Goal: Check status: Check status

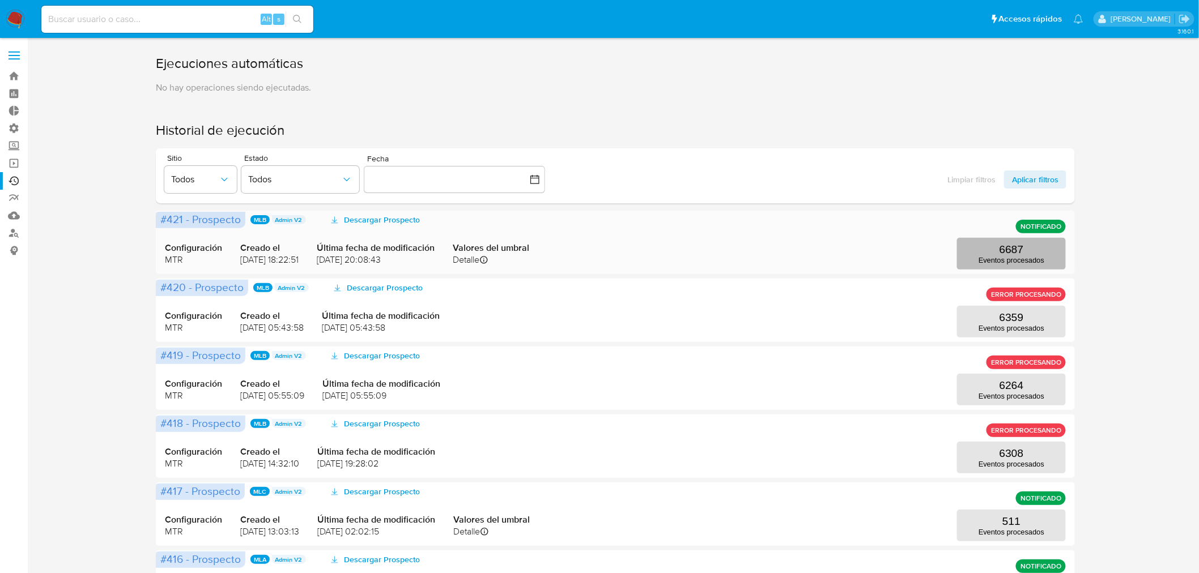
click at [1006, 257] on p "Eventos procesados" at bounding box center [1011, 260] width 66 height 8
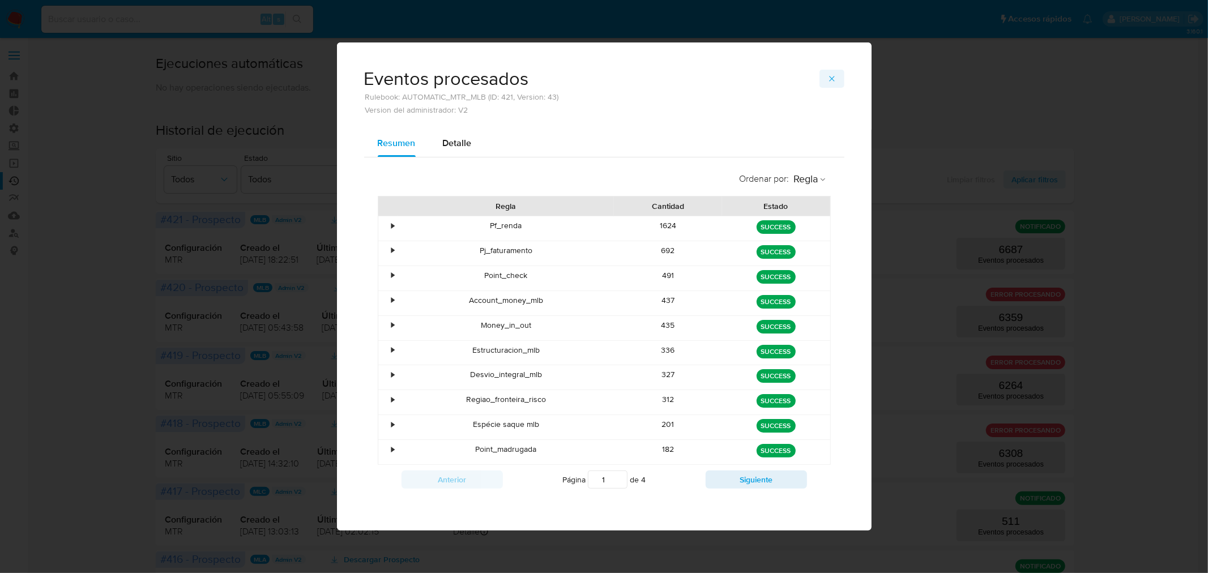
click at [835, 77] on icon "button" at bounding box center [832, 78] width 9 height 9
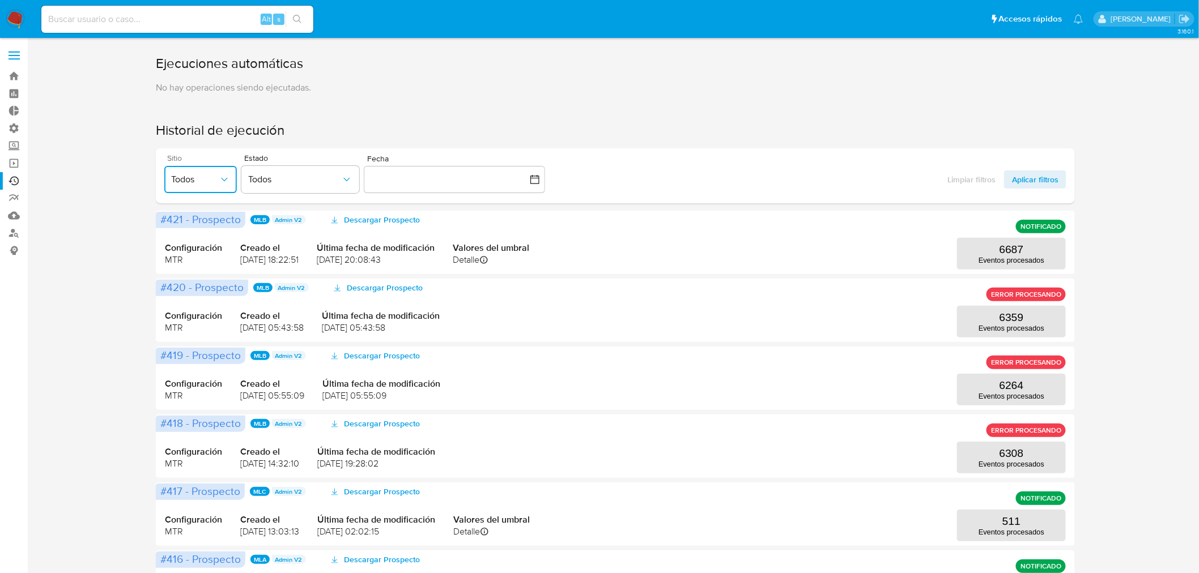
click at [203, 178] on span "Todos" at bounding box center [195, 179] width 48 height 11
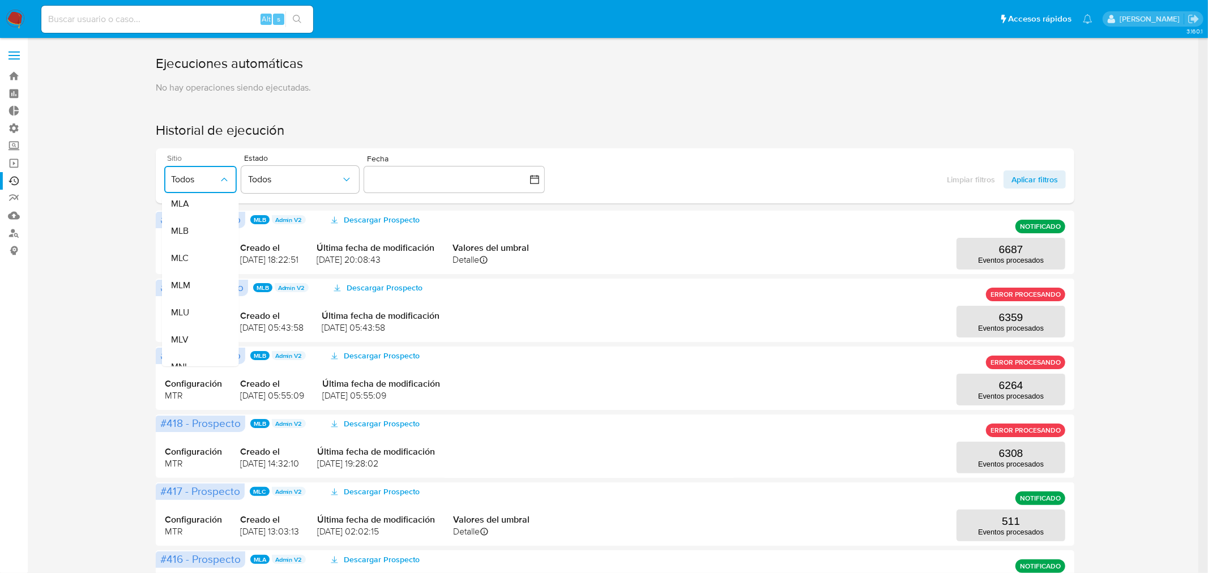
scroll to position [252, 0]
click at [179, 207] on span "MLA" at bounding box center [180, 203] width 18 height 11
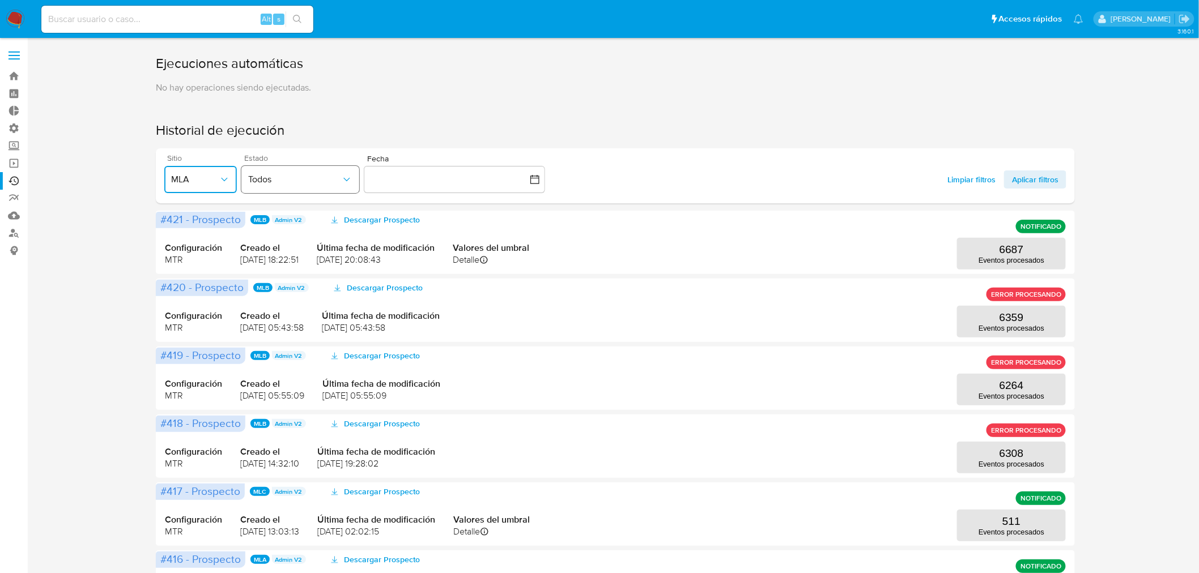
click at [327, 181] on span "Todos" at bounding box center [294, 179] width 93 height 11
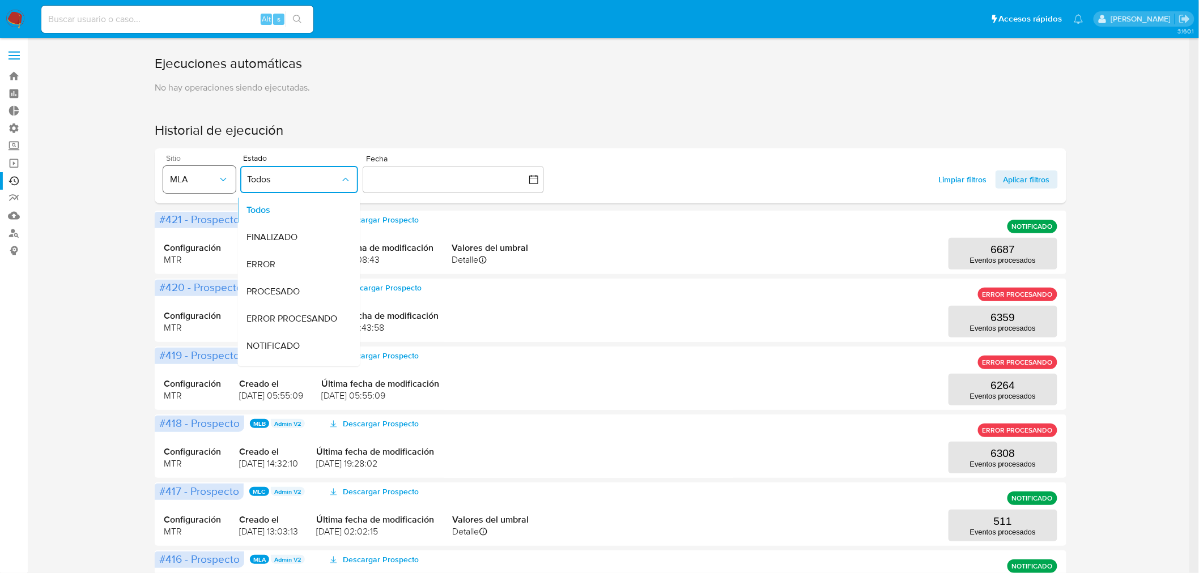
click at [201, 178] on span "MLA" at bounding box center [194, 179] width 48 height 11
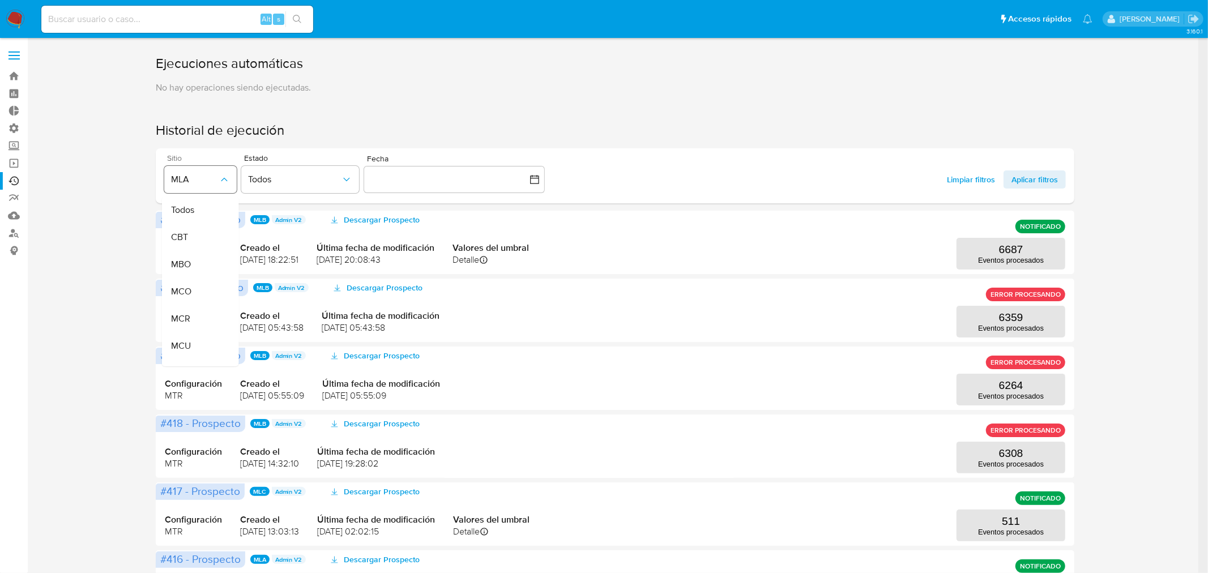
scroll to position [178, 0]
click at [201, 177] on span "MLA" at bounding box center [195, 179] width 48 height 11
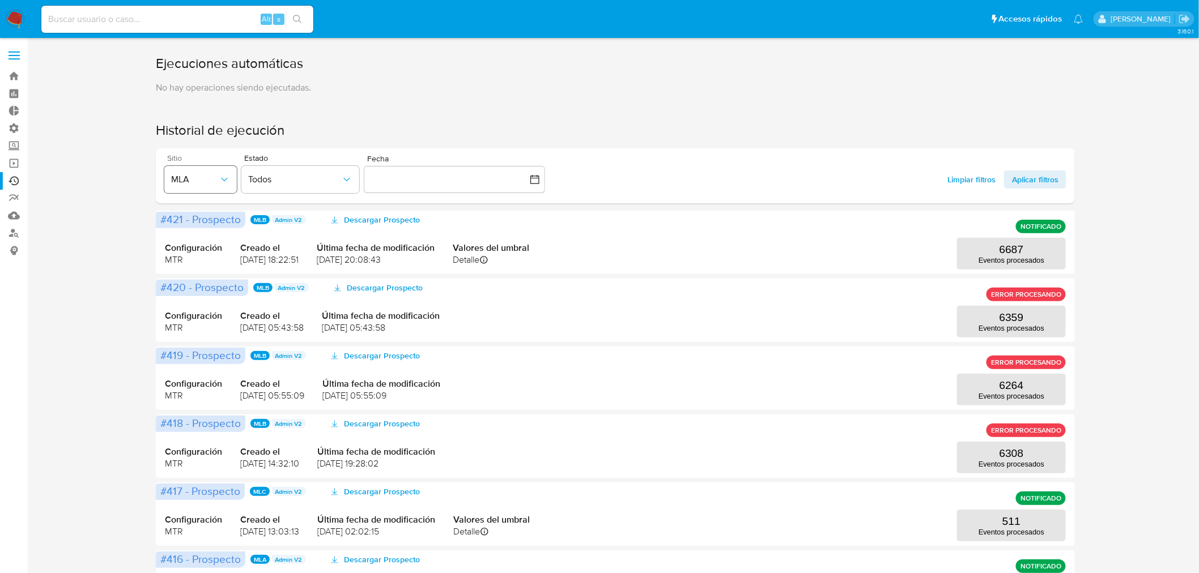
click at [201, 177] on span "MLA" at bounding box center [195, 179] width 48 height 11
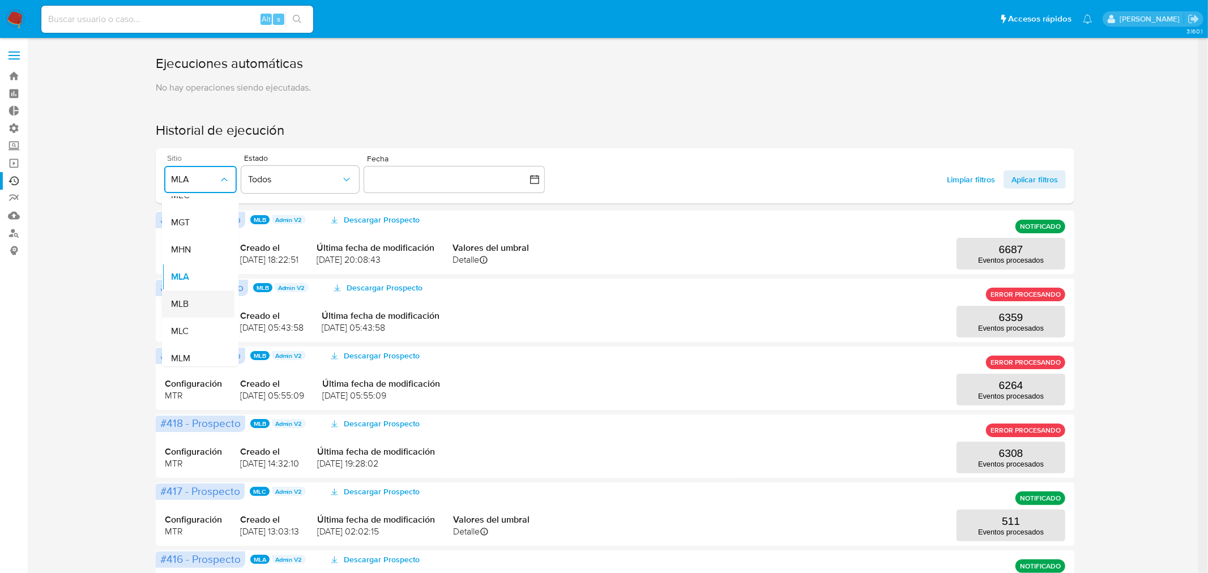
click at [207, 298] on div "MLB" at bounding box center [195, 304] width 48 height 27
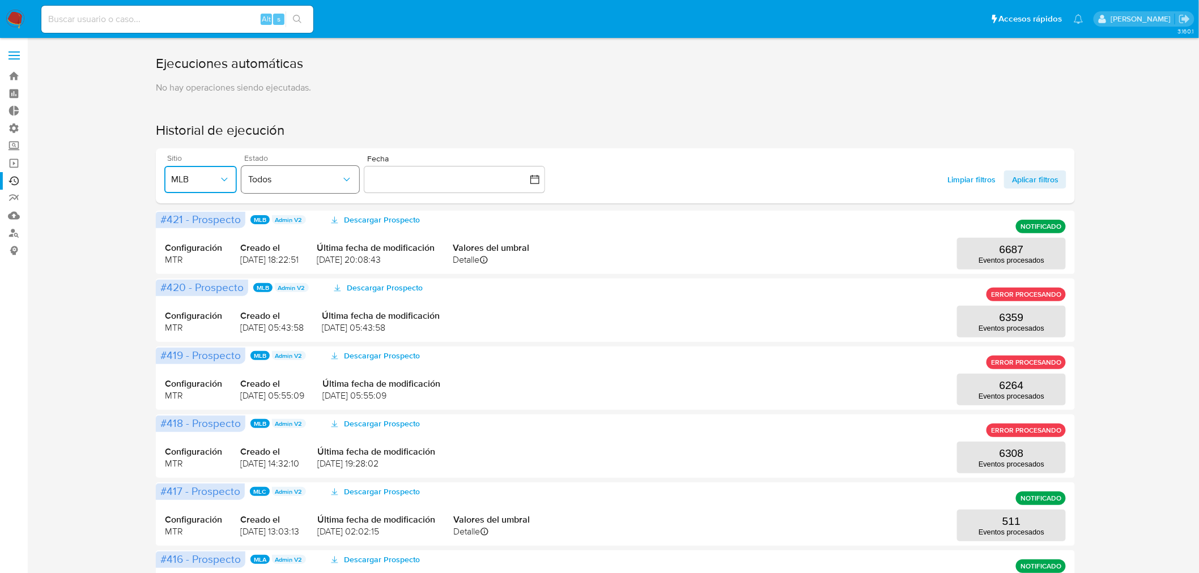
click at [282, 185] on button "Todos" at bounding box center [300, 179] width 118 height 27
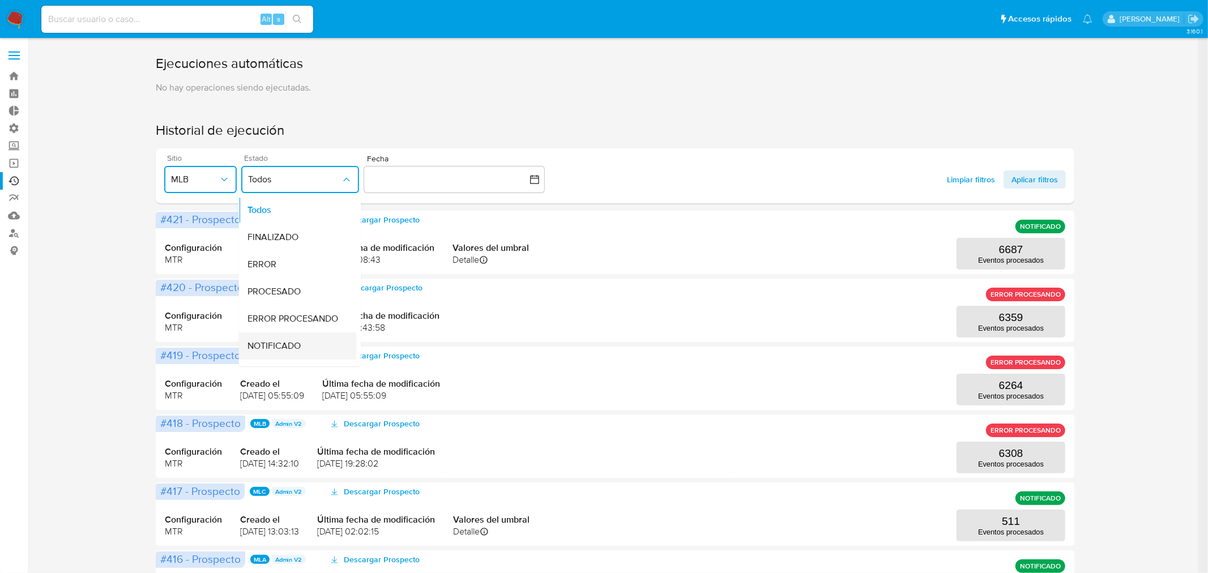
click at [296, 343] on span "NOTIFICADO" at bounding box center [274, 345] width 53 height 11
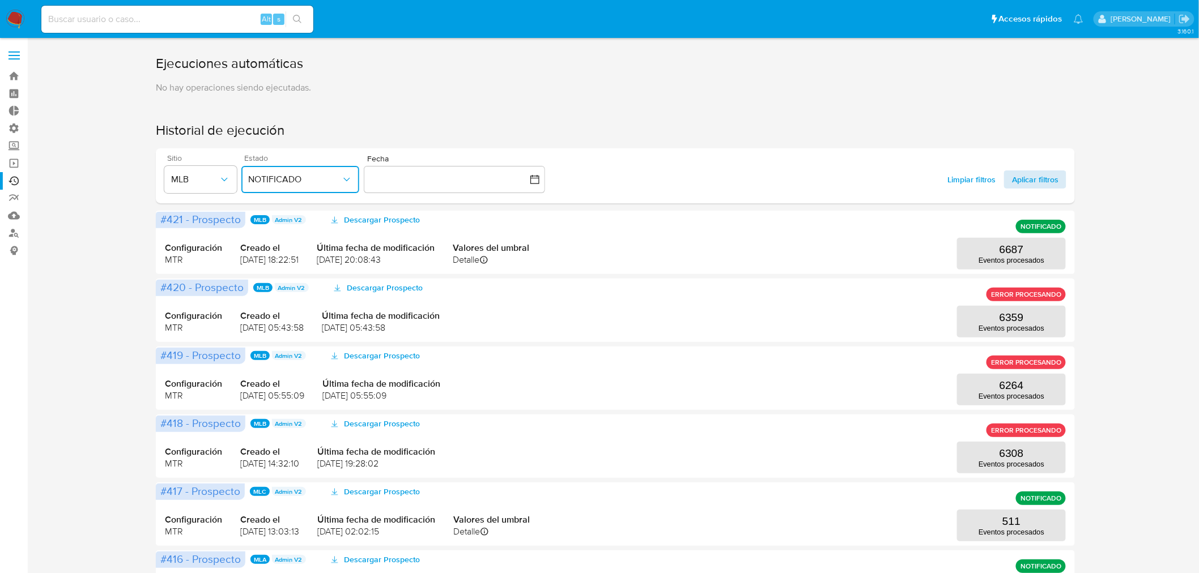
click at [1057, 181] on span "Aplicar filtros" at bounding box center [1035, 180] width 46 height 18
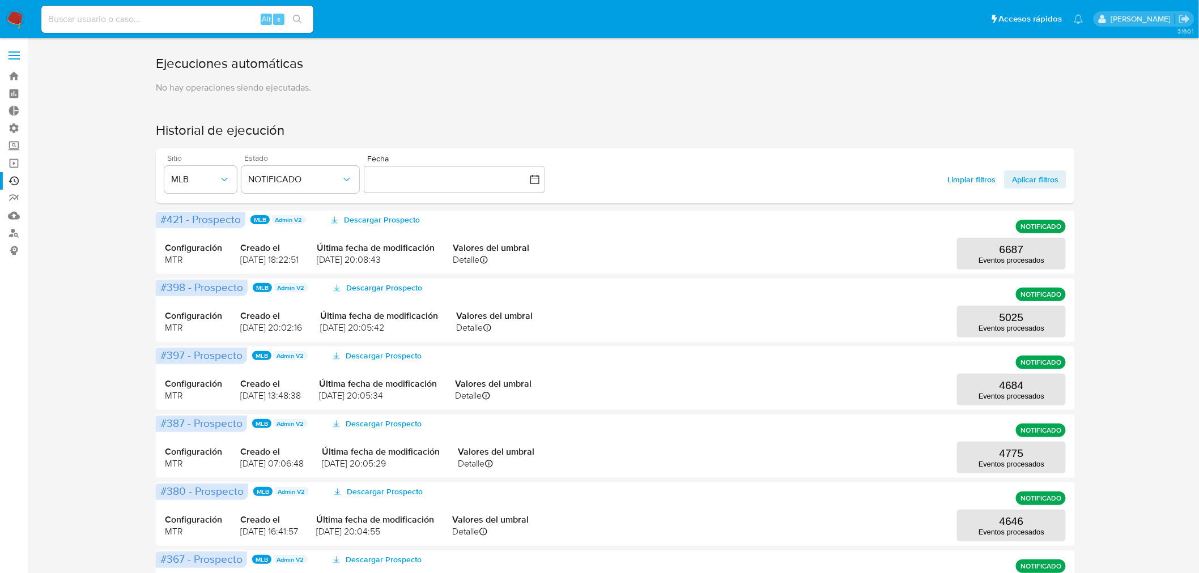
click at [1147, 352] on div "Ejecuciones automáticas No hay operaciones siendo ejecutadas. Historial de ejec…" at bounding box center [615, 488] width 1149 height 868
